Goal: Information Seeking & Learning: Check status

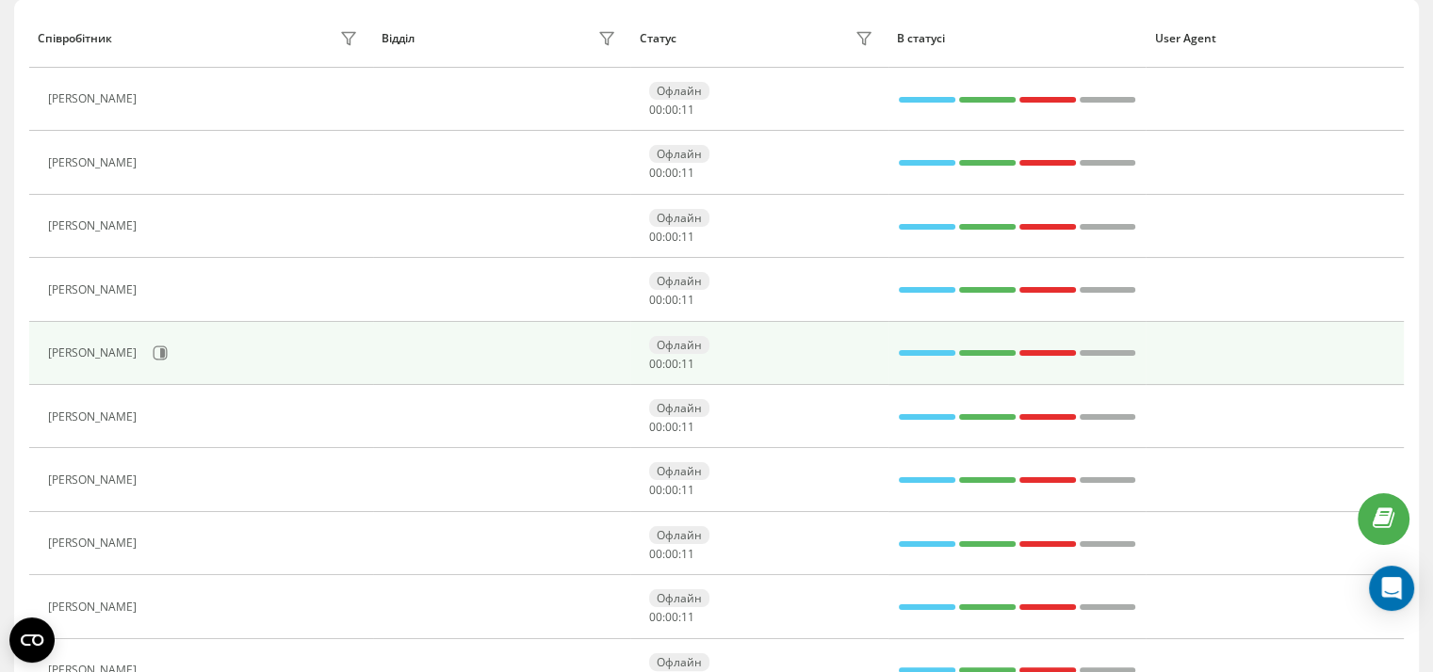
scroll to position [237, 0]
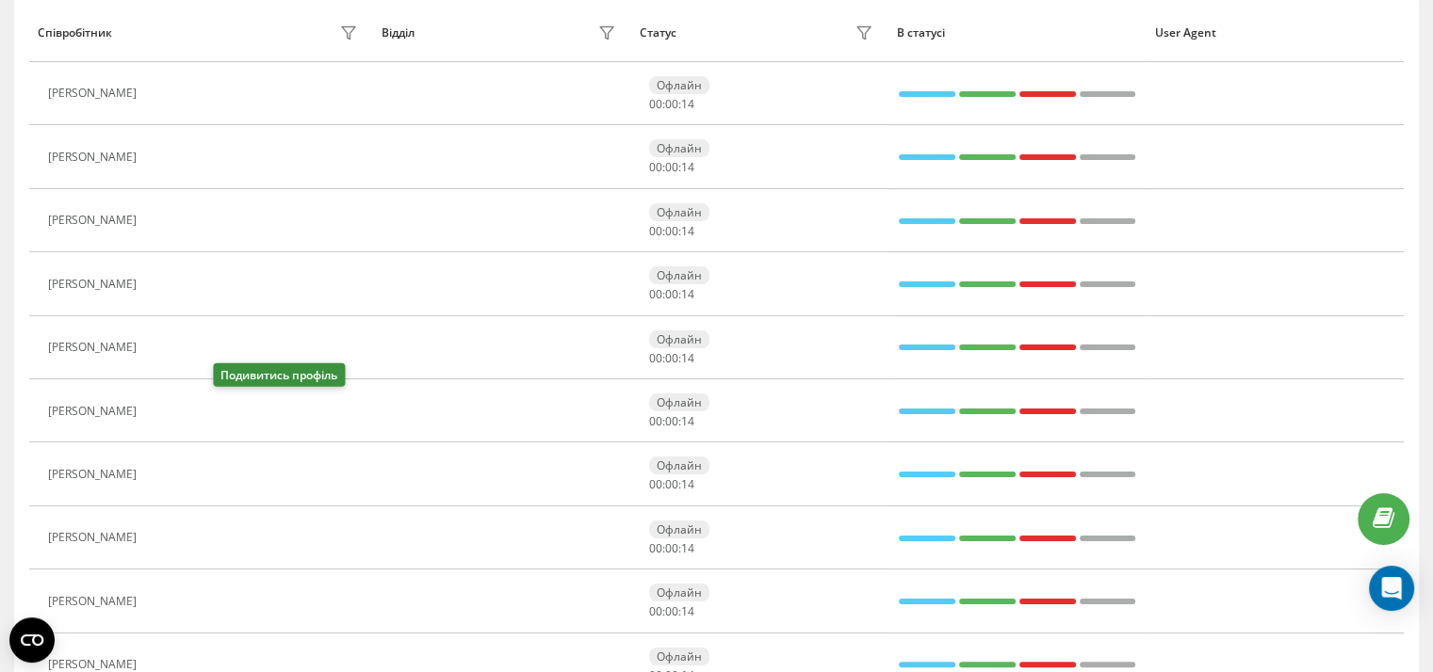
click at [165, 411] on icon at bounding box center [157, 411] width 15 height 15
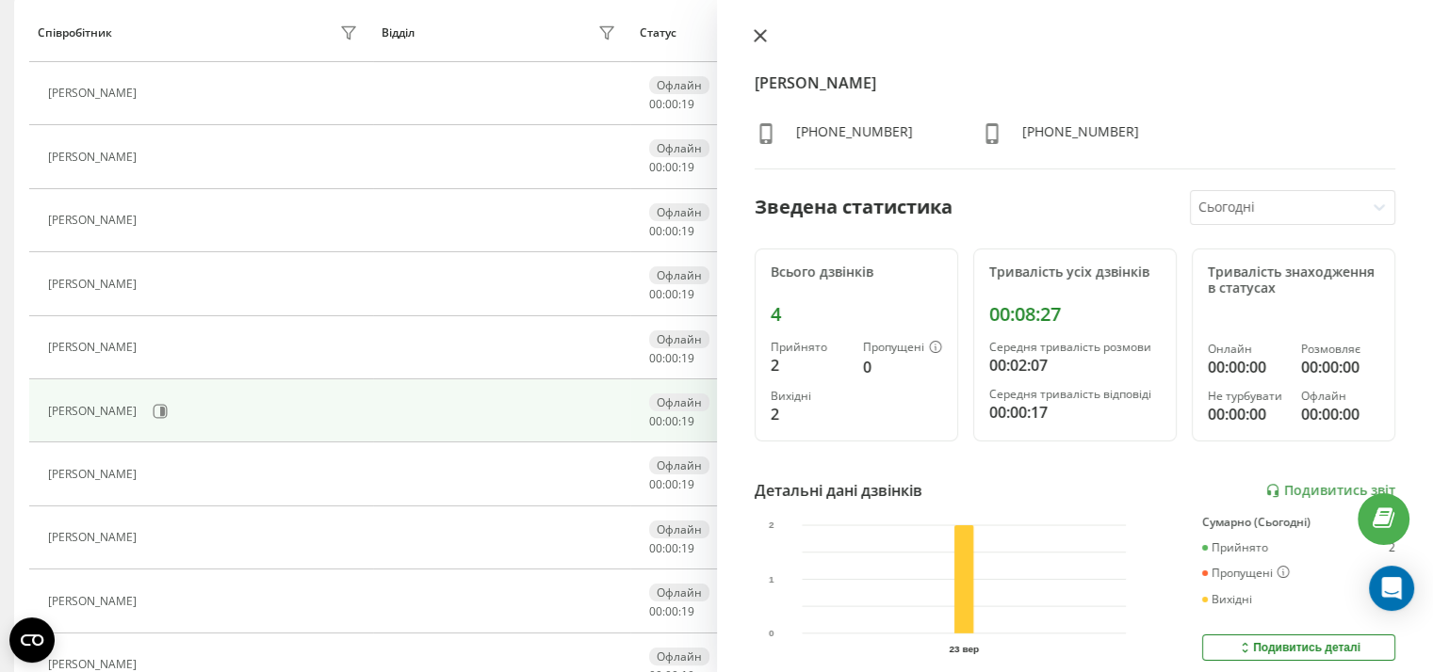
click at [757, 33] on icon at bounding box center [758, 35] width 11 height 11
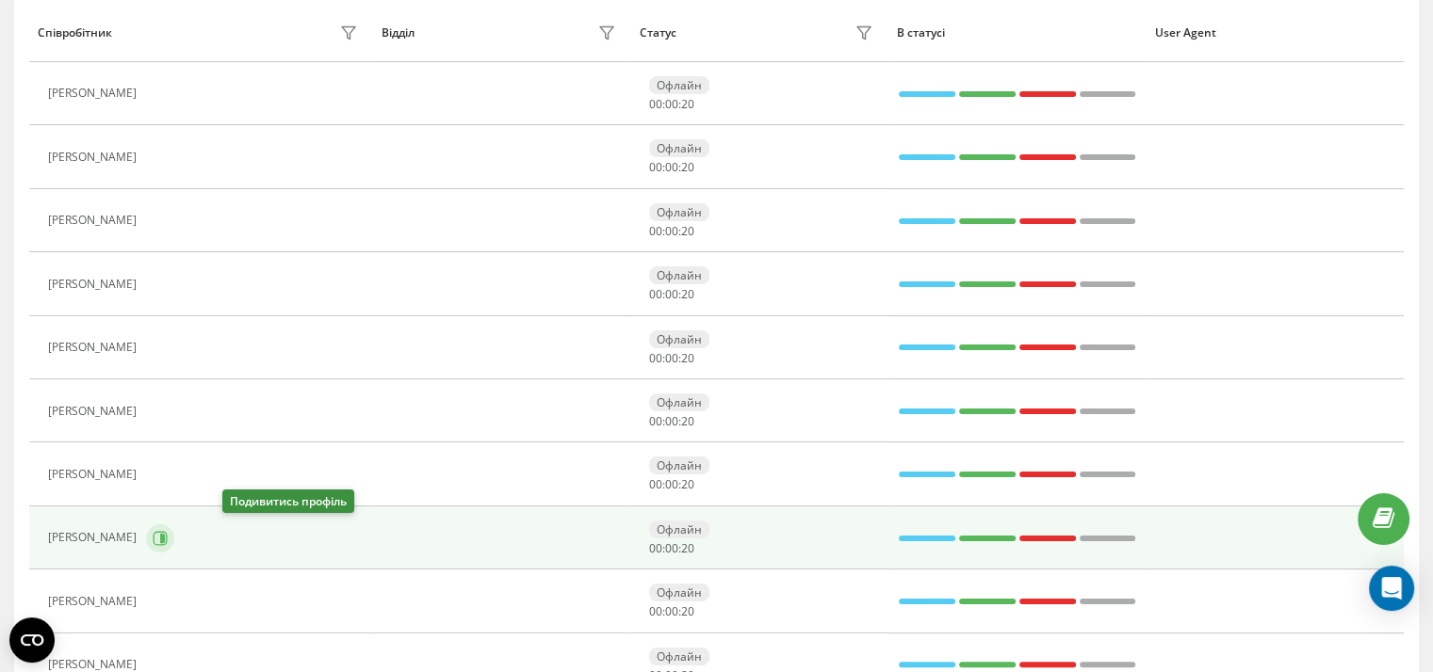
click at [168, 534] on icon at bounding box center [160, 538] width 15 height 15
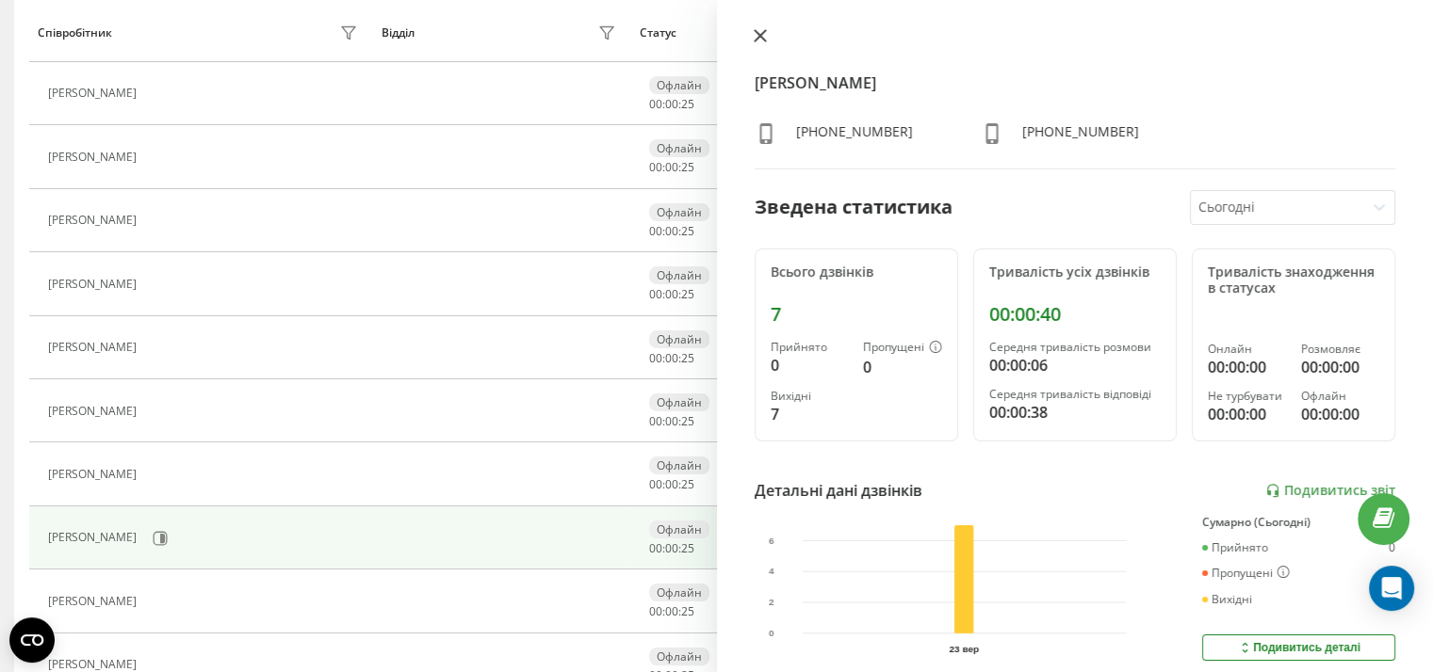
click at [760, 35] on icon at bounding box center [758, 35] width 11 height 11
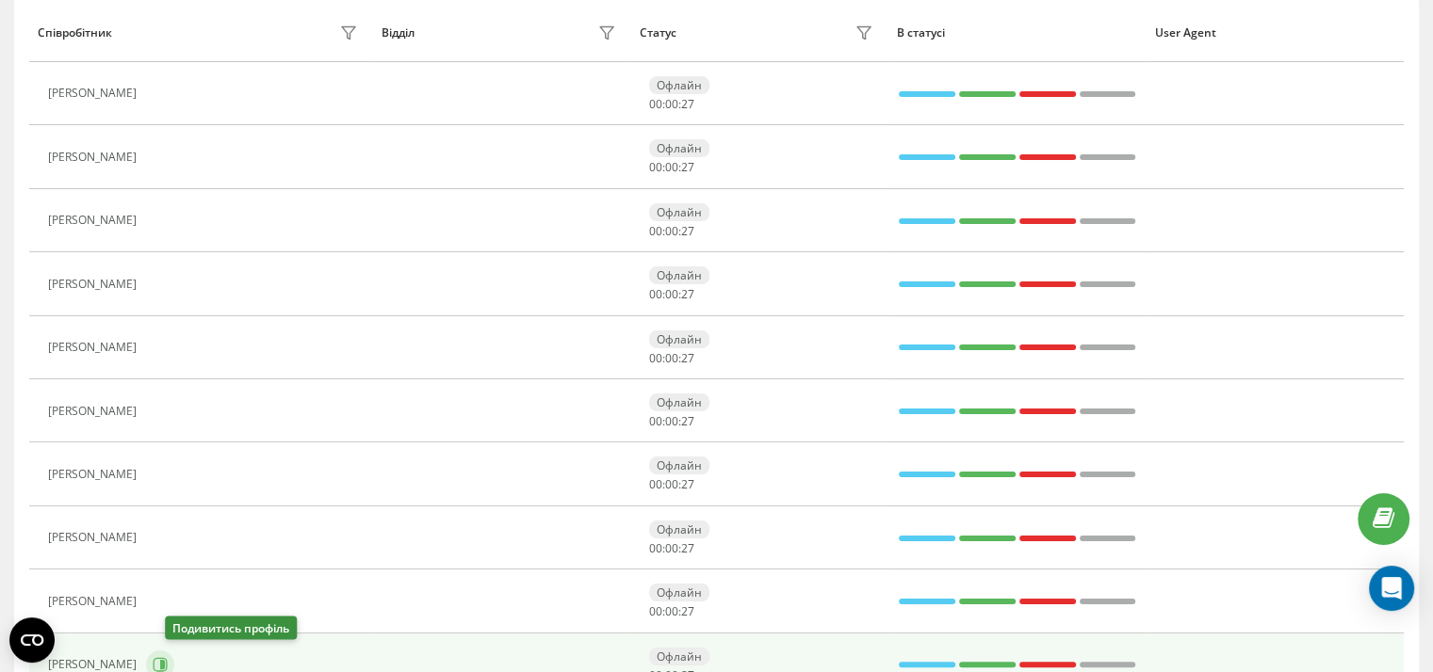
click at [168, 663] on icon at bounding box center [160, 664] width 15 height 15
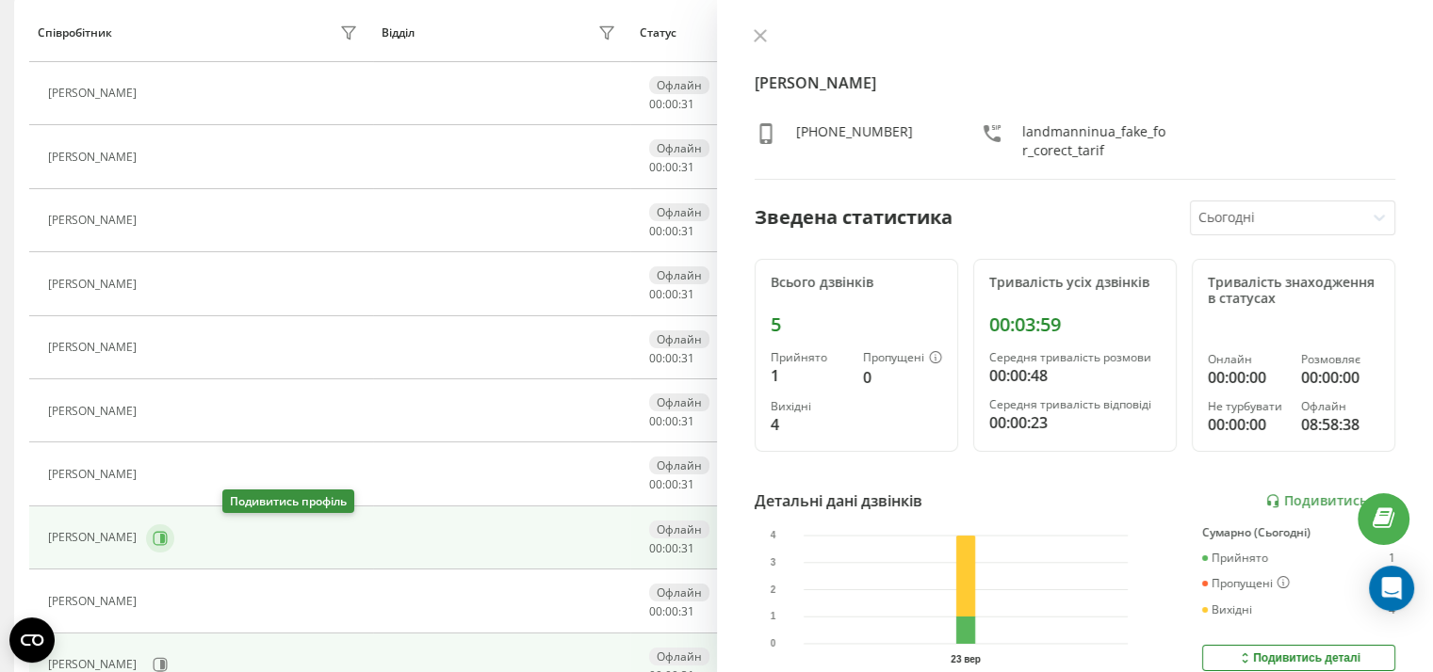
click at [165, 538] on icon at bounding box center [162, 537] width 5 height 9
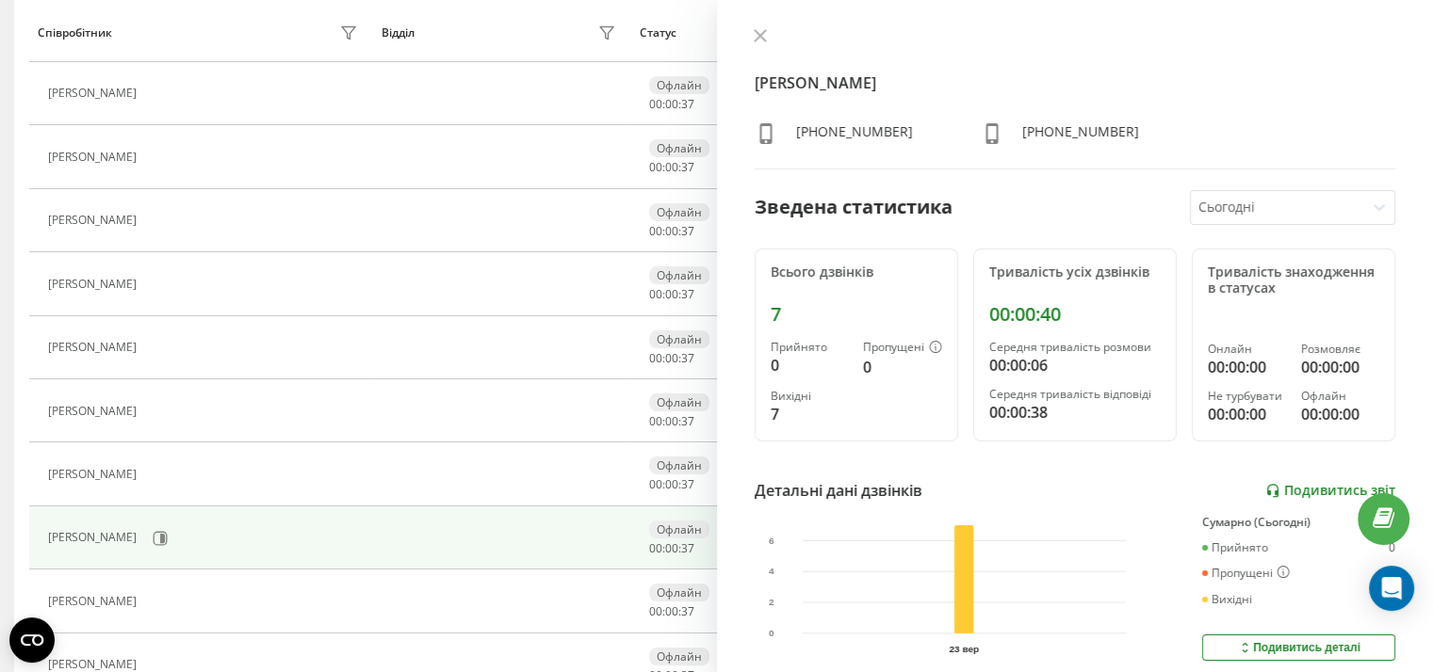
click at [1297, 487] on link "Подивитись звіт" at bounding box center [1330, 491] width 130 height 16
